Goal: Transaction & Acquisition: Purchase product/service

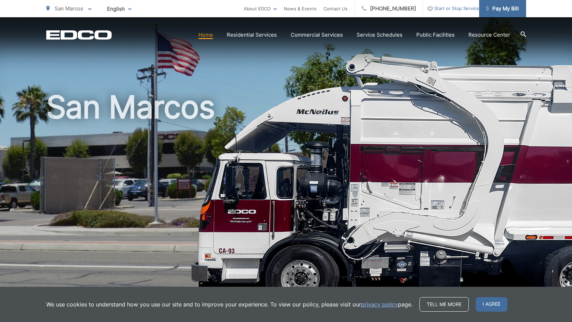
click at [502, 7] on span "Pay My Bill" at bounding box center [502, 8] width 33 height 8
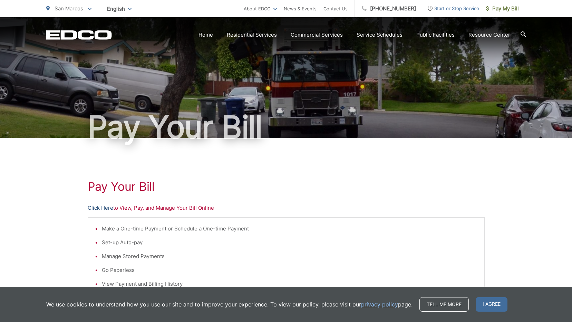
click at [107, 208] on link "Click Here" at bounding box center [101, 208] width 26 height 8
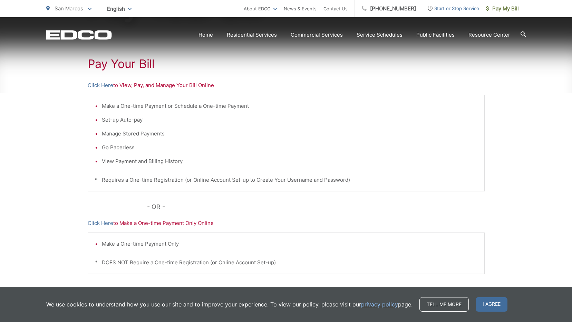
scroll to position [138, 0]
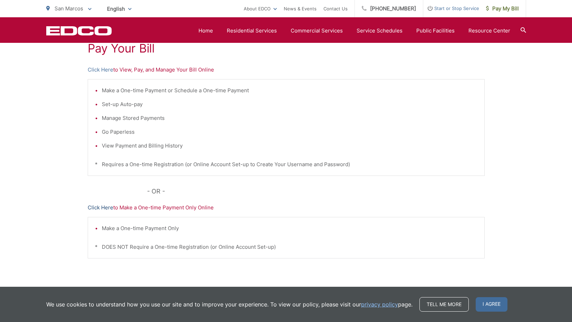
click at [107, 208] on link "Click Here" at bounding box center [101, 207] width 26 height 8
click at [213, 29] on link "Home" at bounding box center [206, 31] width 15 height 8
